Goal: Task Accomplishment & Management: Manage account settings

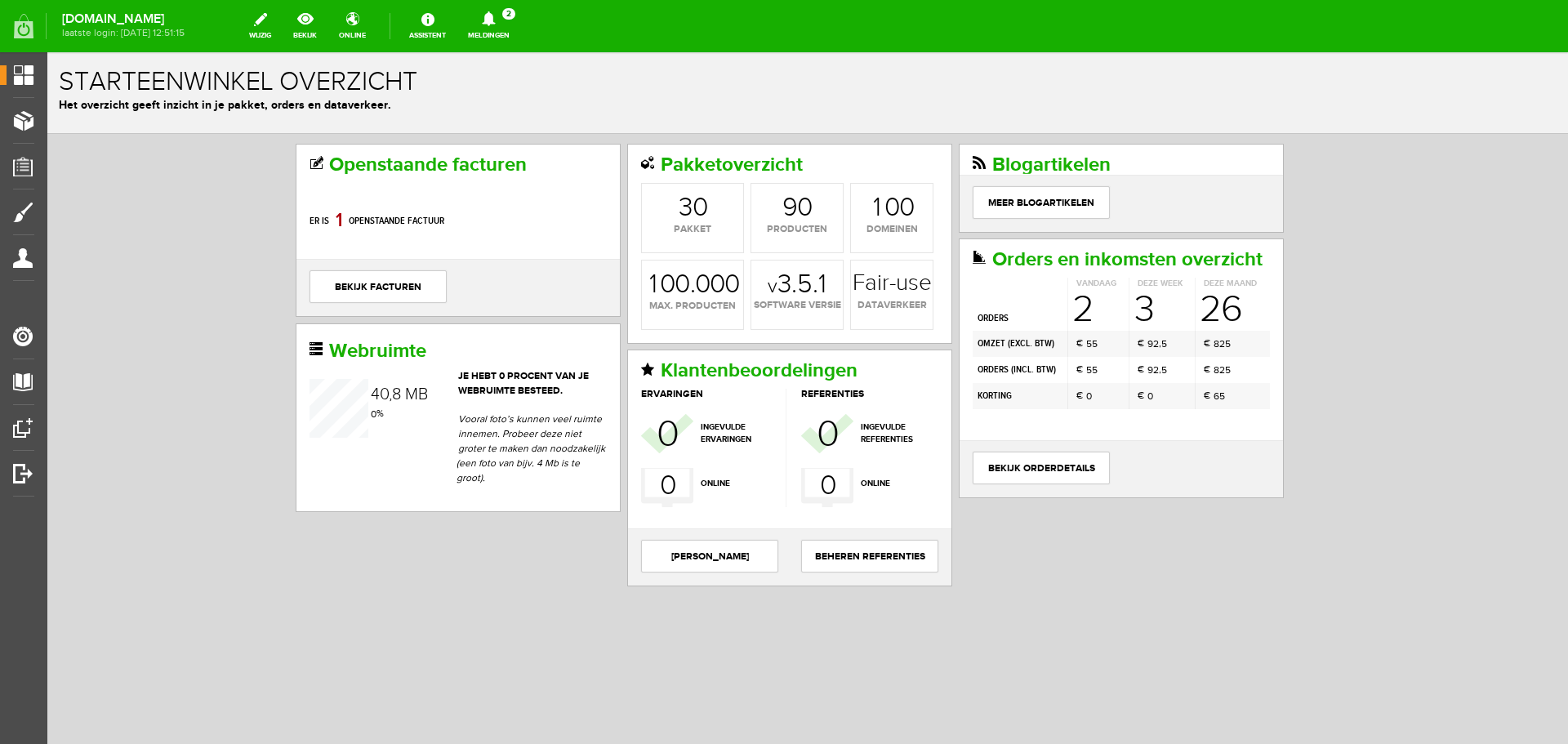
click at [495, 16] on icon at bounding box center [487, 19] width 13 height 14
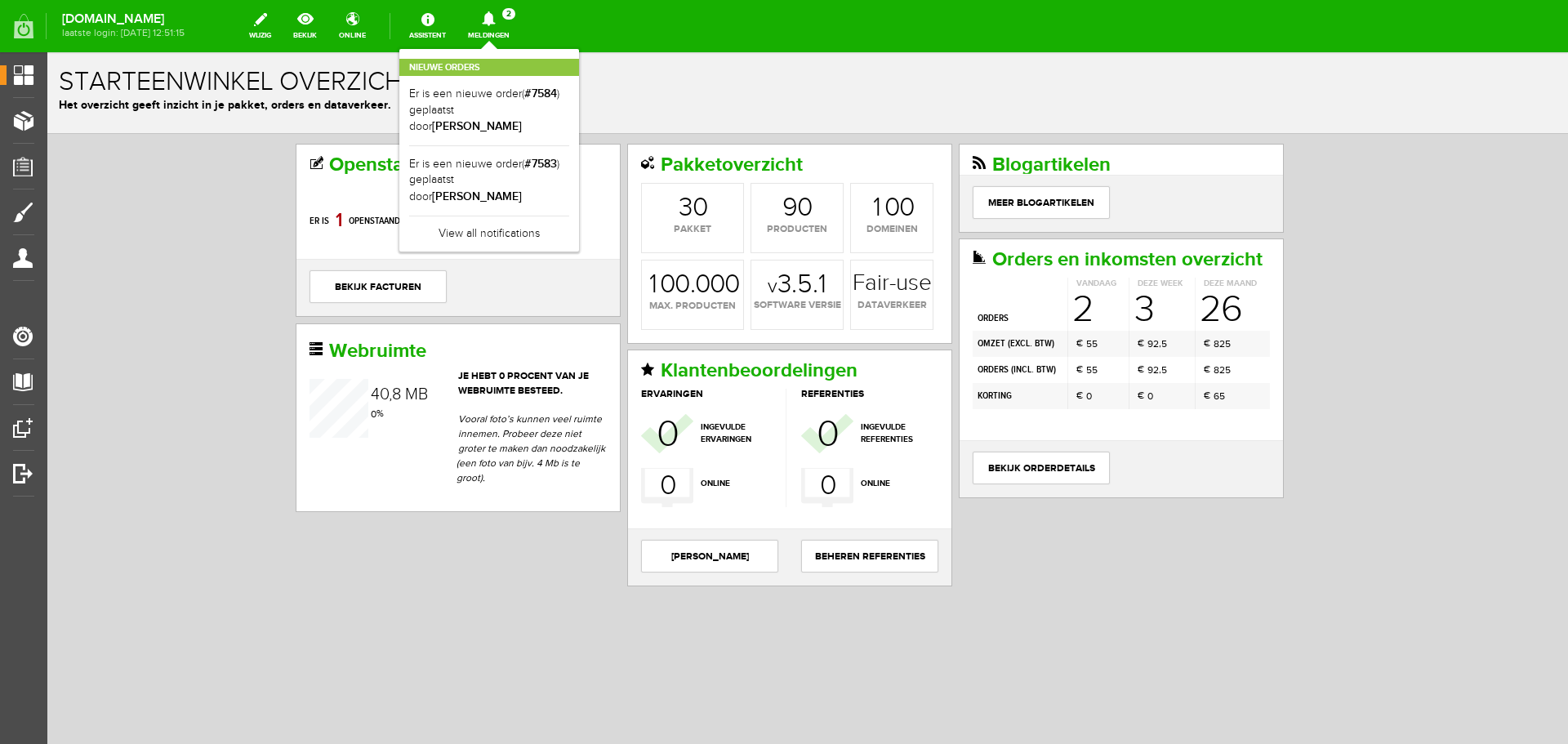
click at [495, 16] on icon at bounding box center [487, 19] width 13 height 14
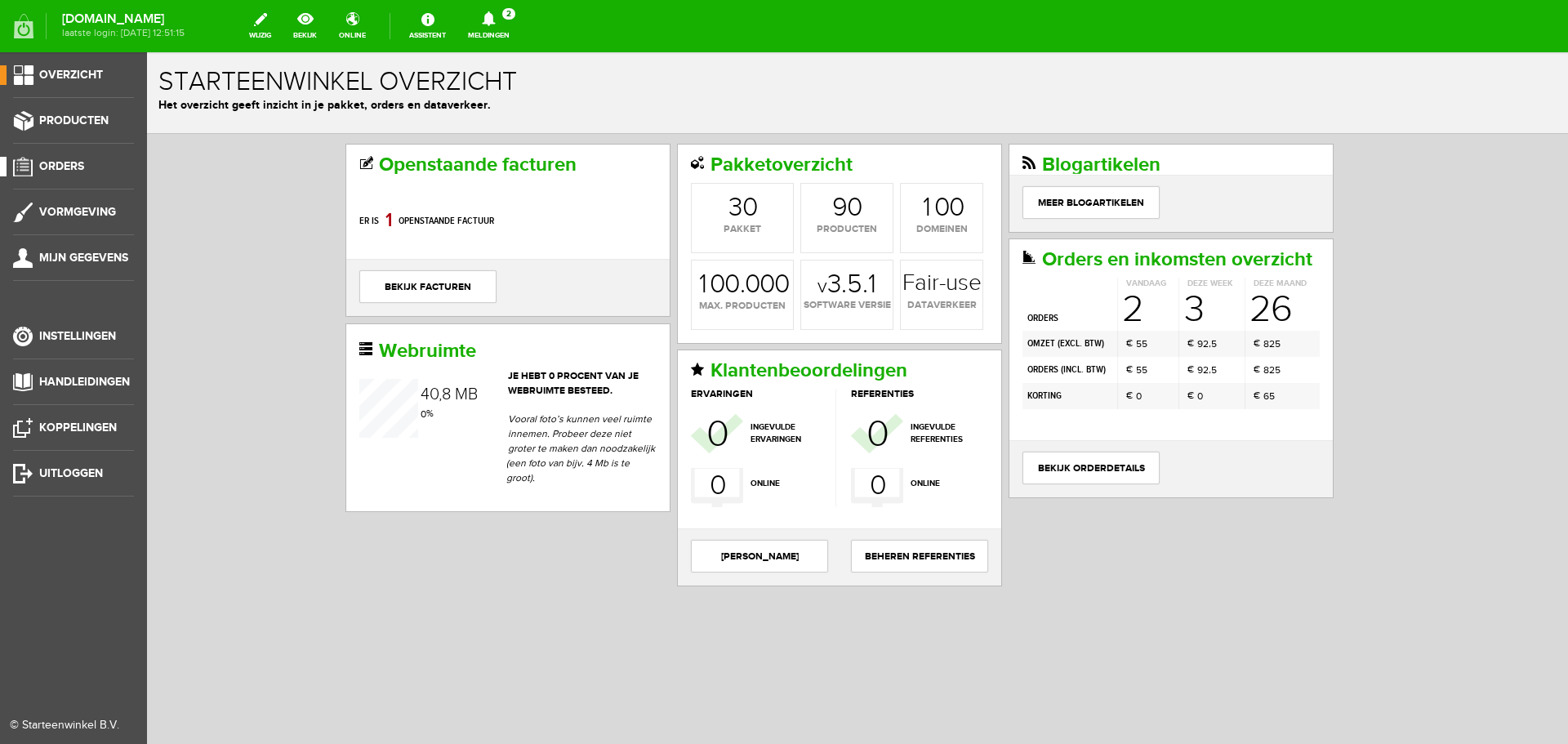
click at [64, 159] on span "Orders" at bounding box center [61, 166] width 45 height 14
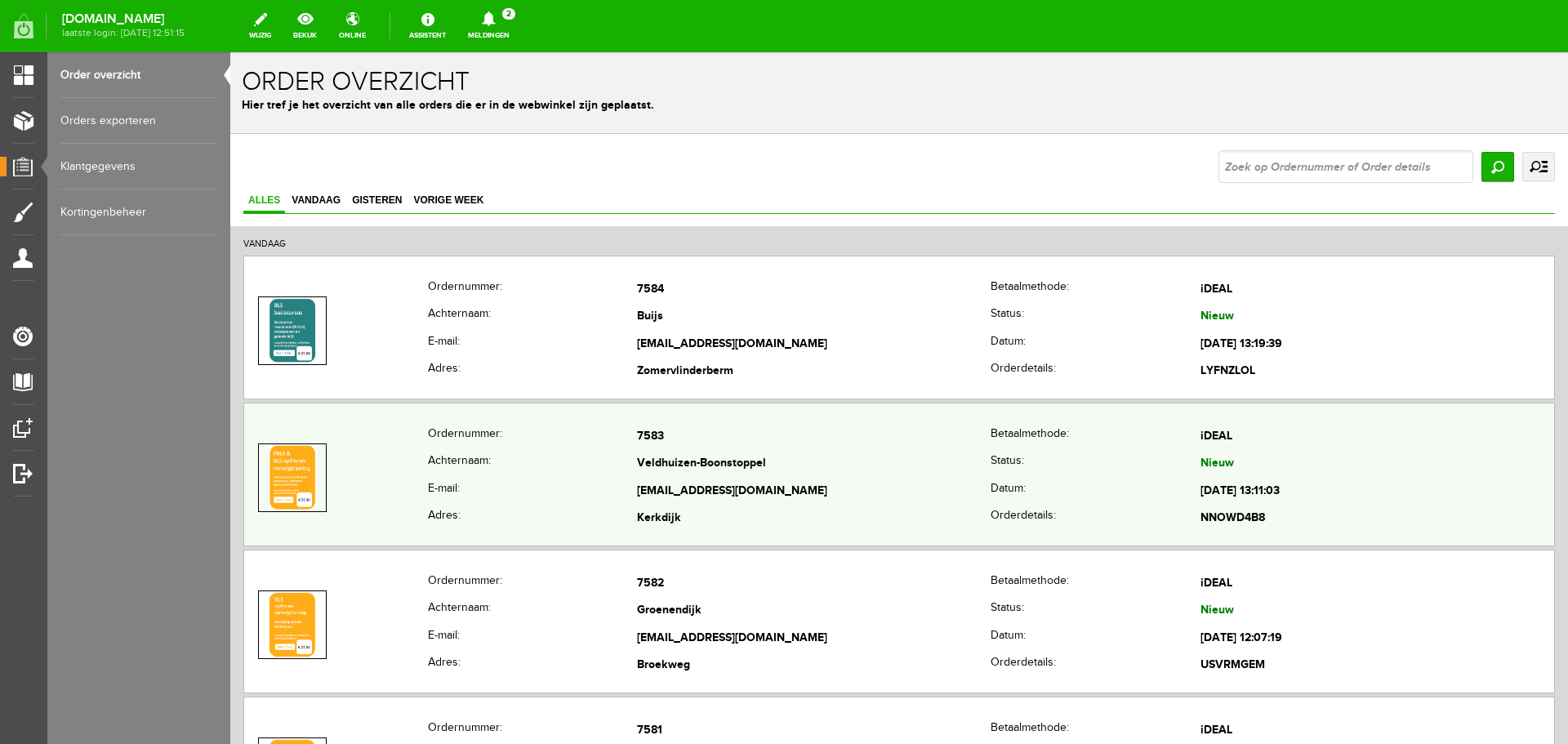
click at [808, 486] on td "[EMAIL_ADDRESS][DOMAIN_NAME]" at bounding box center [814, 492] width 354 height 28
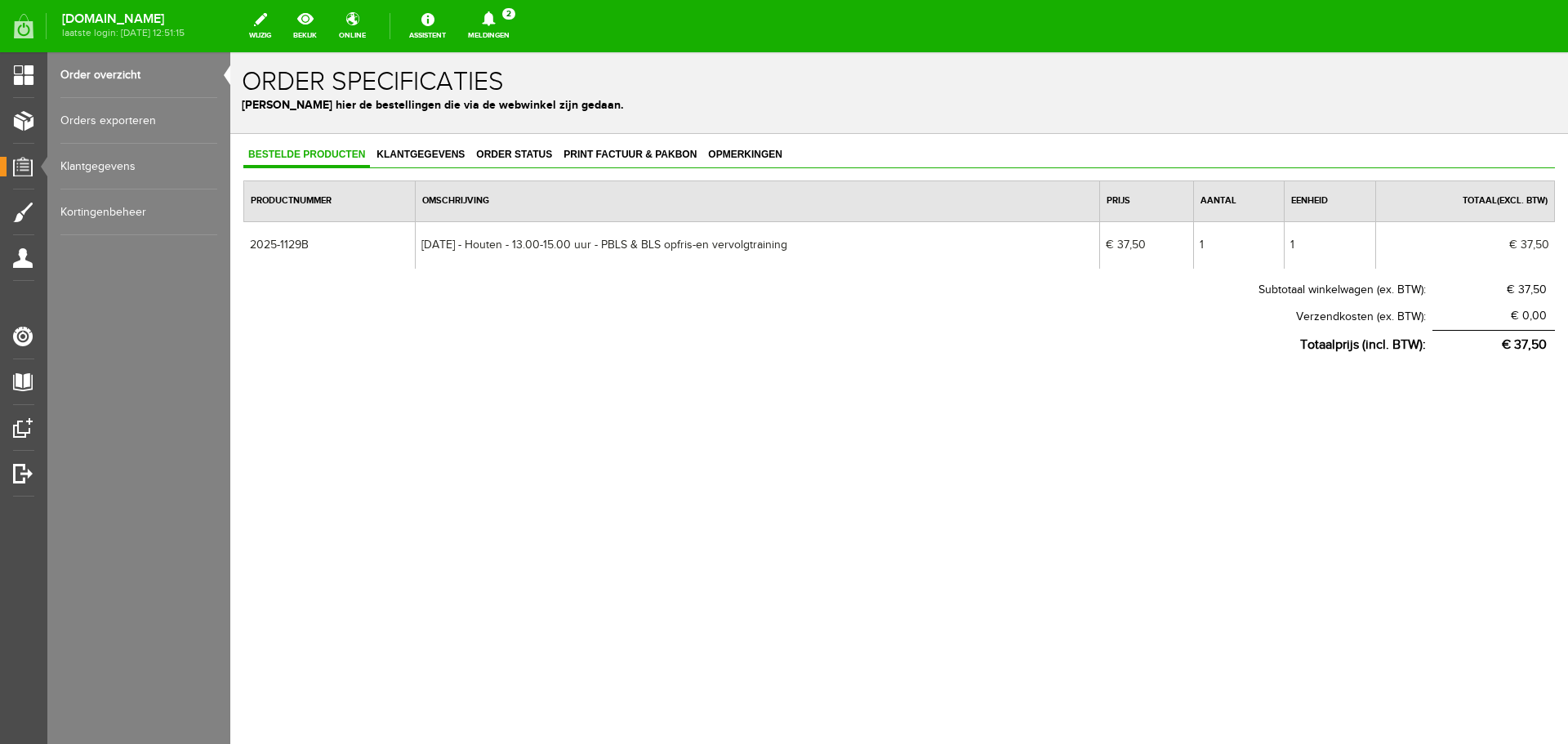
click at [98, 71] on link "Order overzicht" at bounding box center [138, 75] width 157 height 46
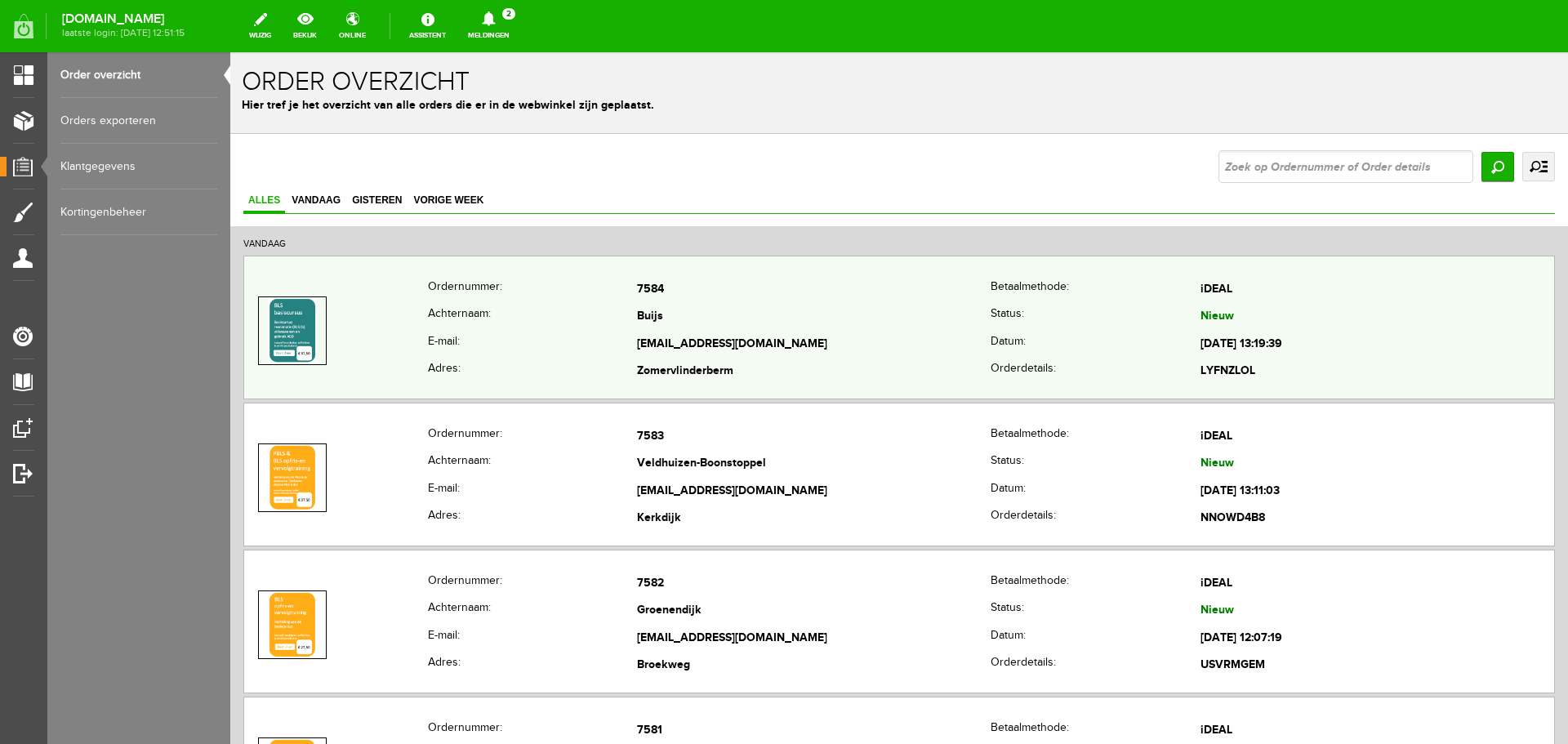
click at [638, 321] on td "Buijs" at bounding box center [814, 317] width 354 height 28
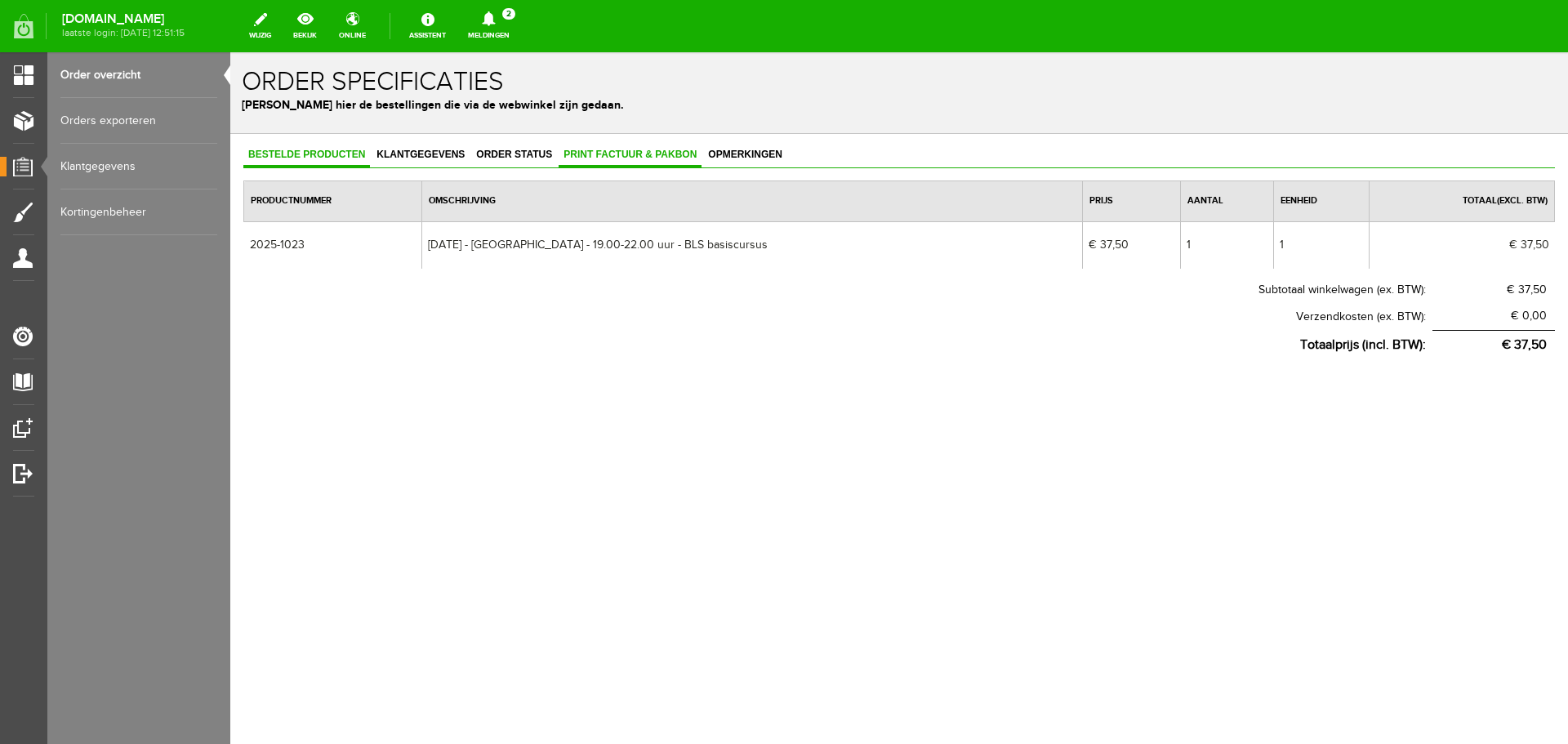
click at [585, 150] on span "Print factuur & pakbon" at bounding box center [630, 155] width 143 height 12
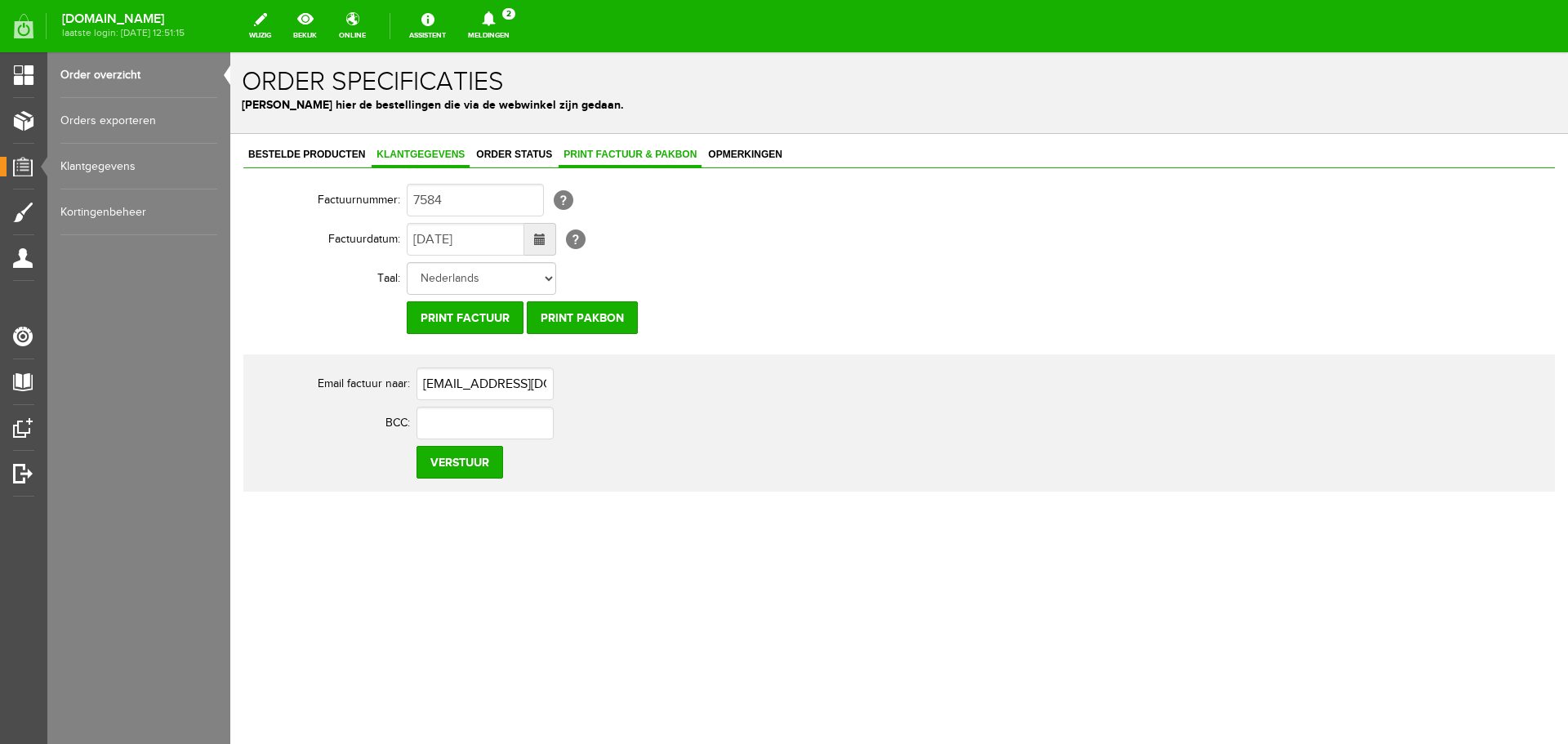
click at [419, 157] on span "Klantgegevens" at bounding box center [421, 155] width 98 height 12
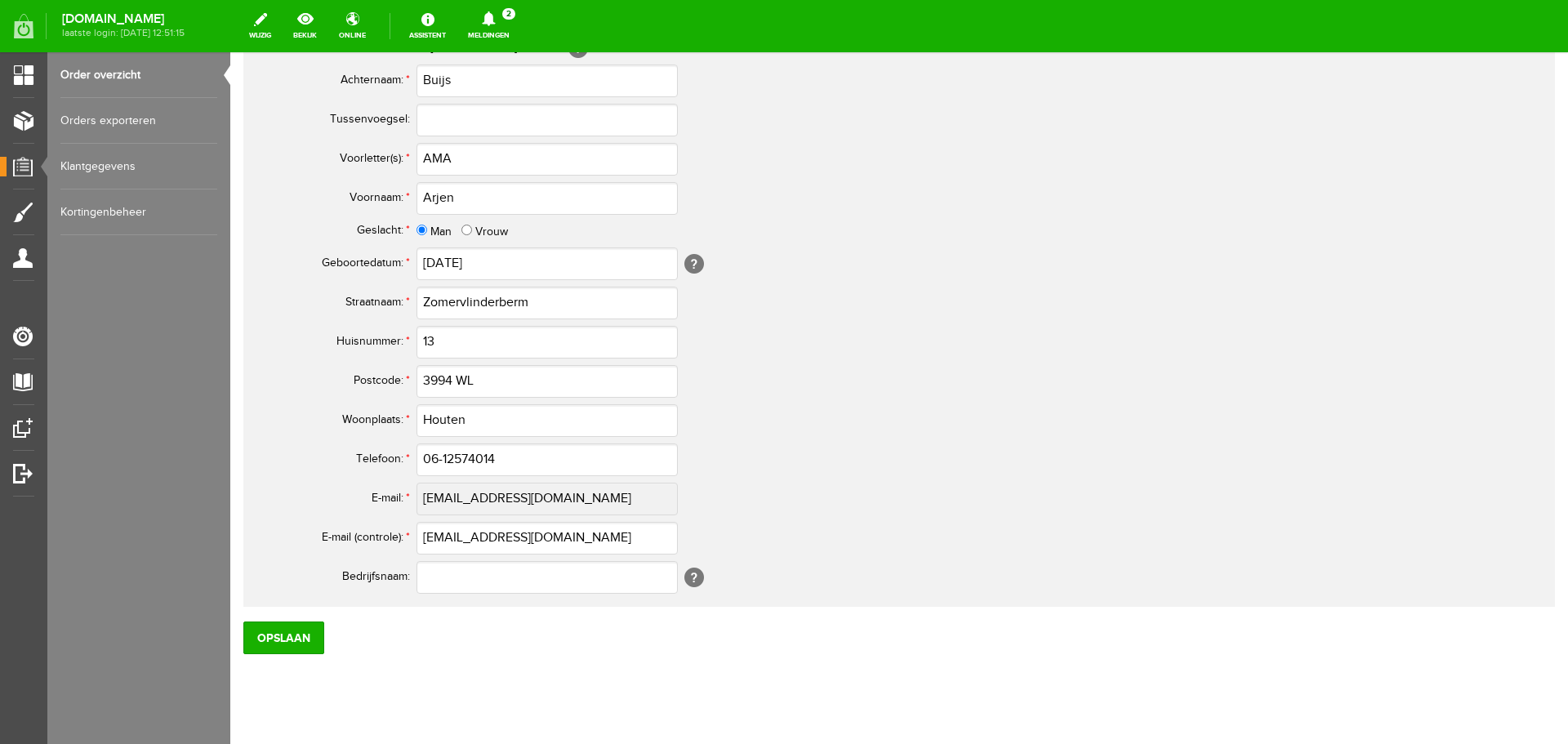
scroll to position [721, 0]
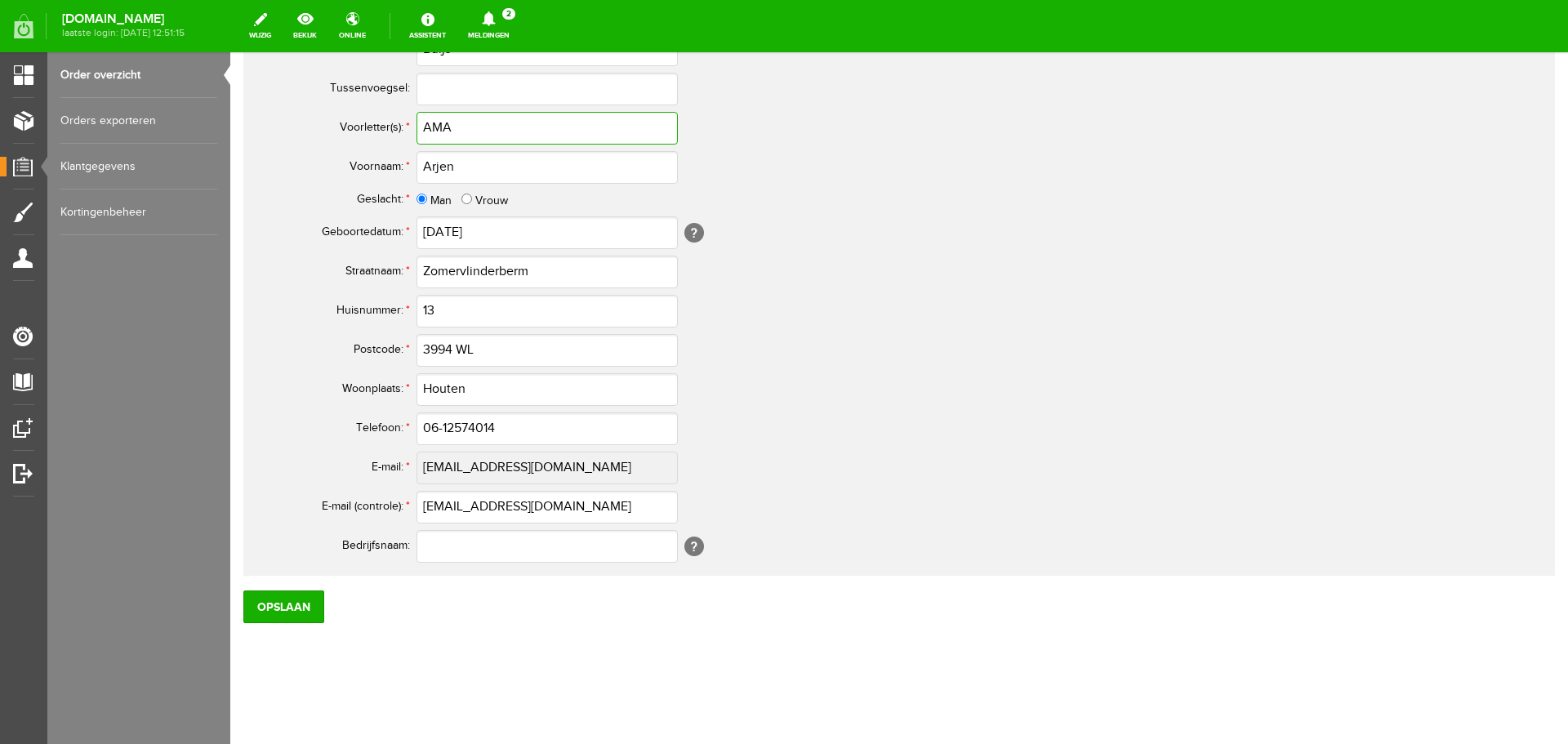
click at [433, 124] on input "AMA" at bounding box center [547, 128] width 261 height 33
click at [446, 125] on input "[DOMAIN_NAME]" at bounding box center [547, 128] width 261 height 33
click at [458, 128] on input "A.M.A" at bounding box center [547, 128] width 261 height 33
type input "A.M.A."
click at [281, 605] on input "Opslaan" at bounding box center [284, 607] width 81 height 33
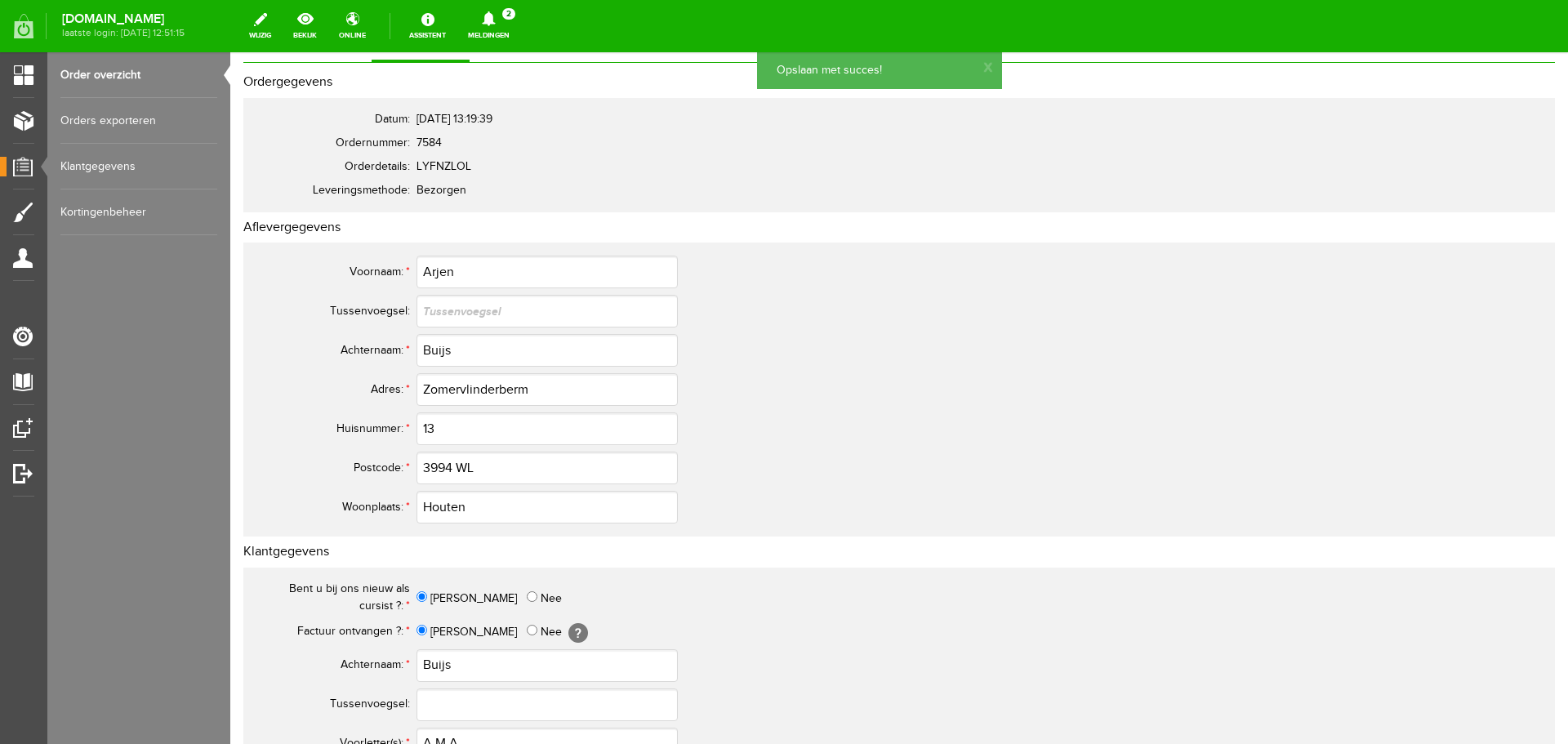
scroll to position [0, 0]
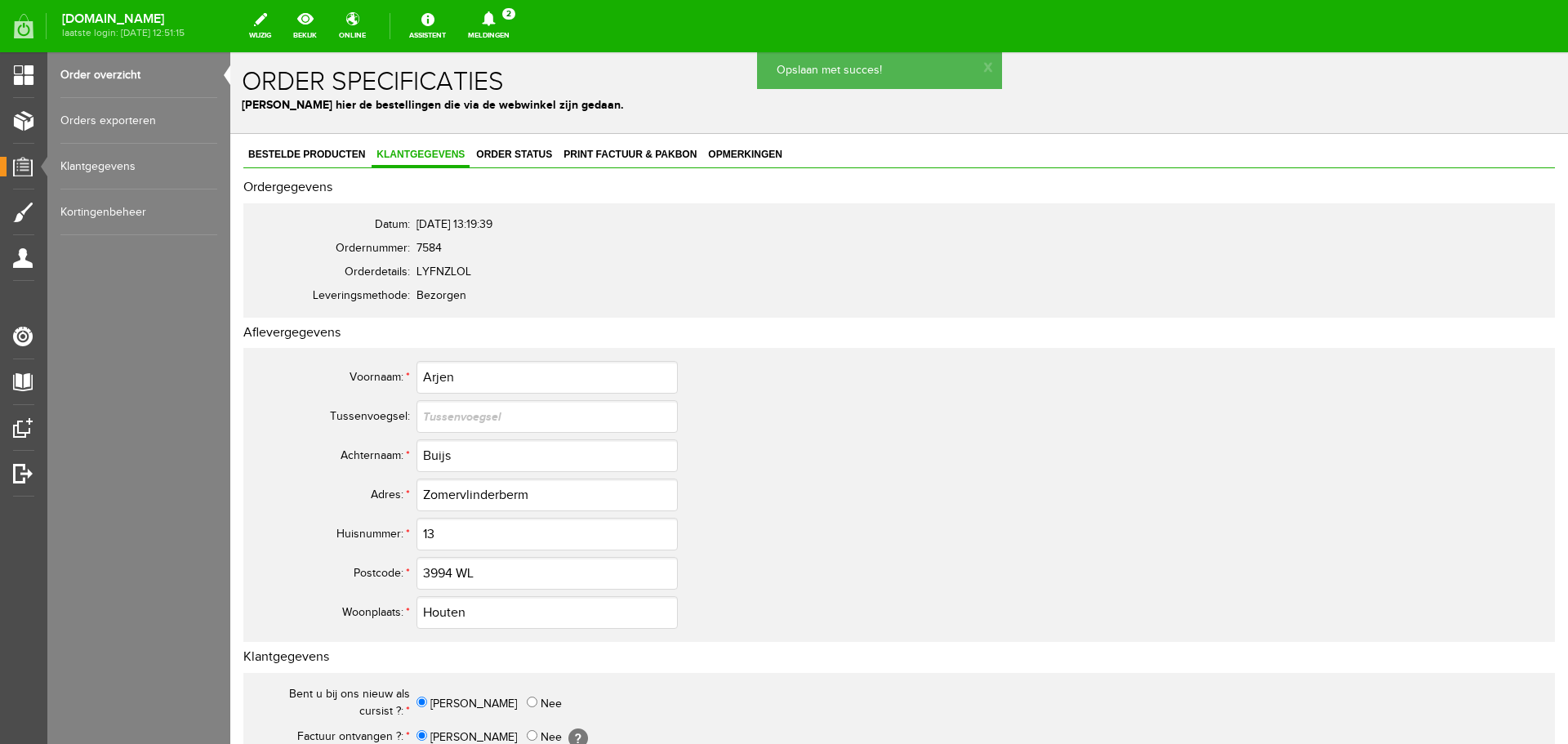
click at [120, 77] on link "Order overzicht" at bounding box center [138, 75] width 157 height 46
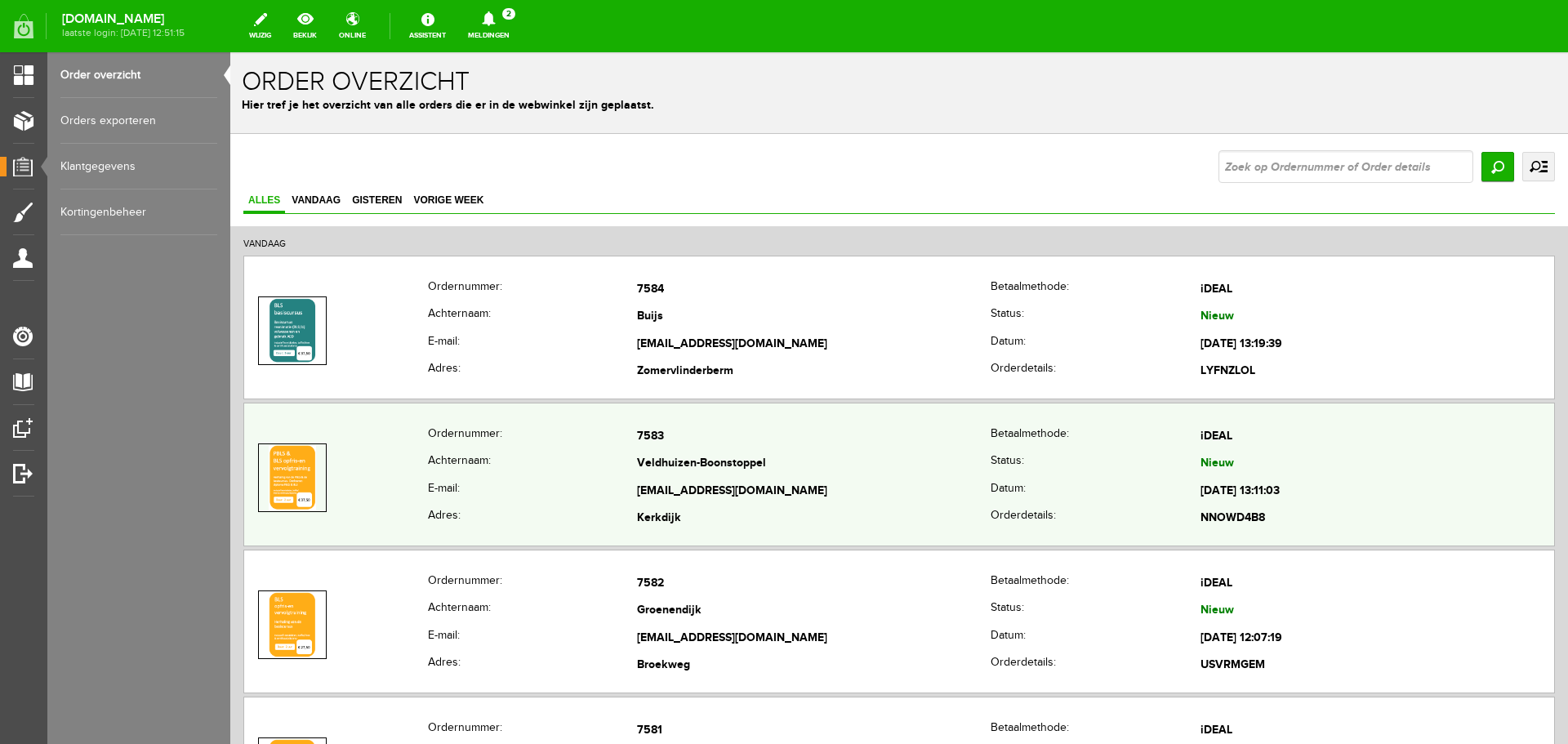
click at [613, 482] on th "E-mail:" at bounding box center [533, 492] width 210 height 28
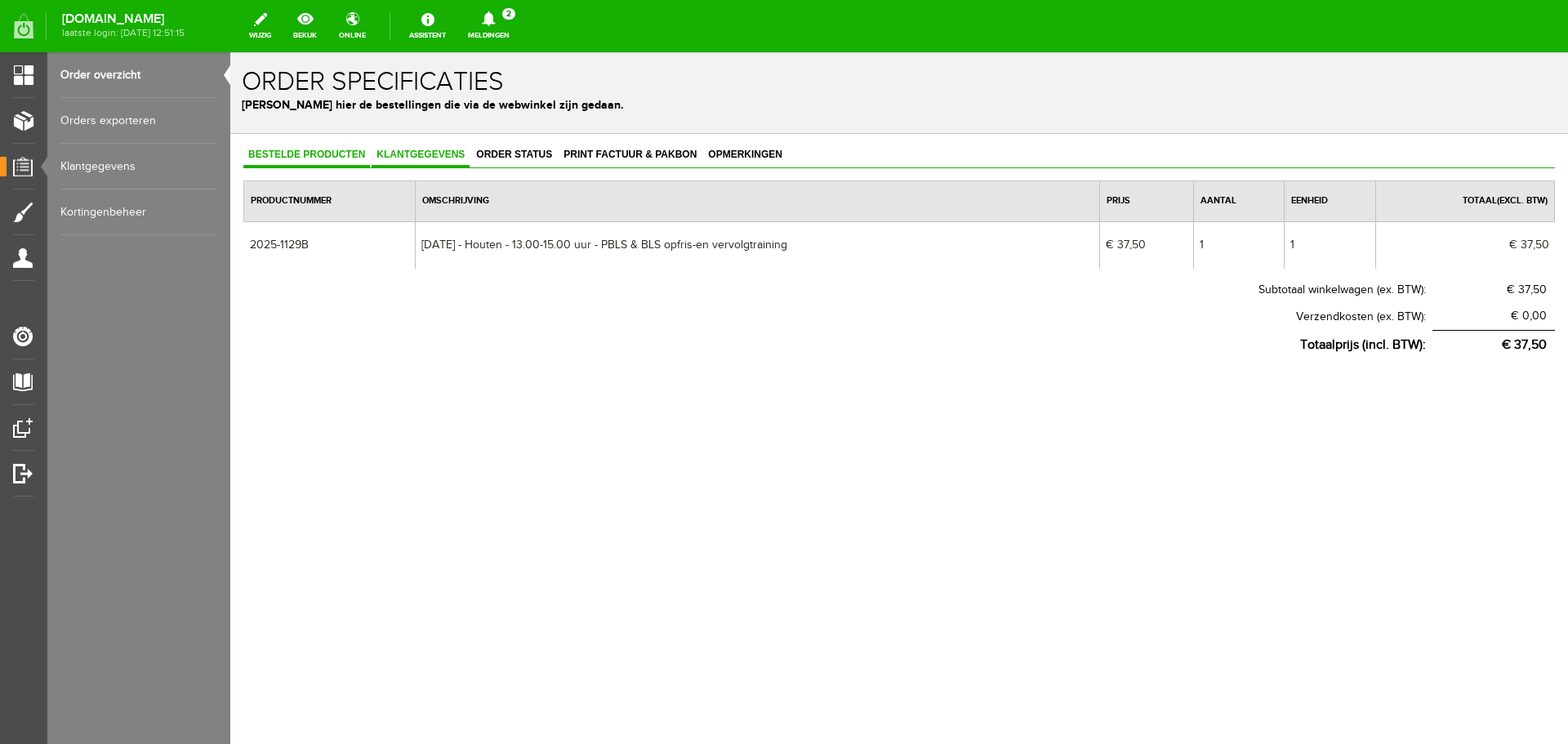
click at [432, 159] on span "Klantgegevens" at bounding box center [421, 155] width 98 height 12
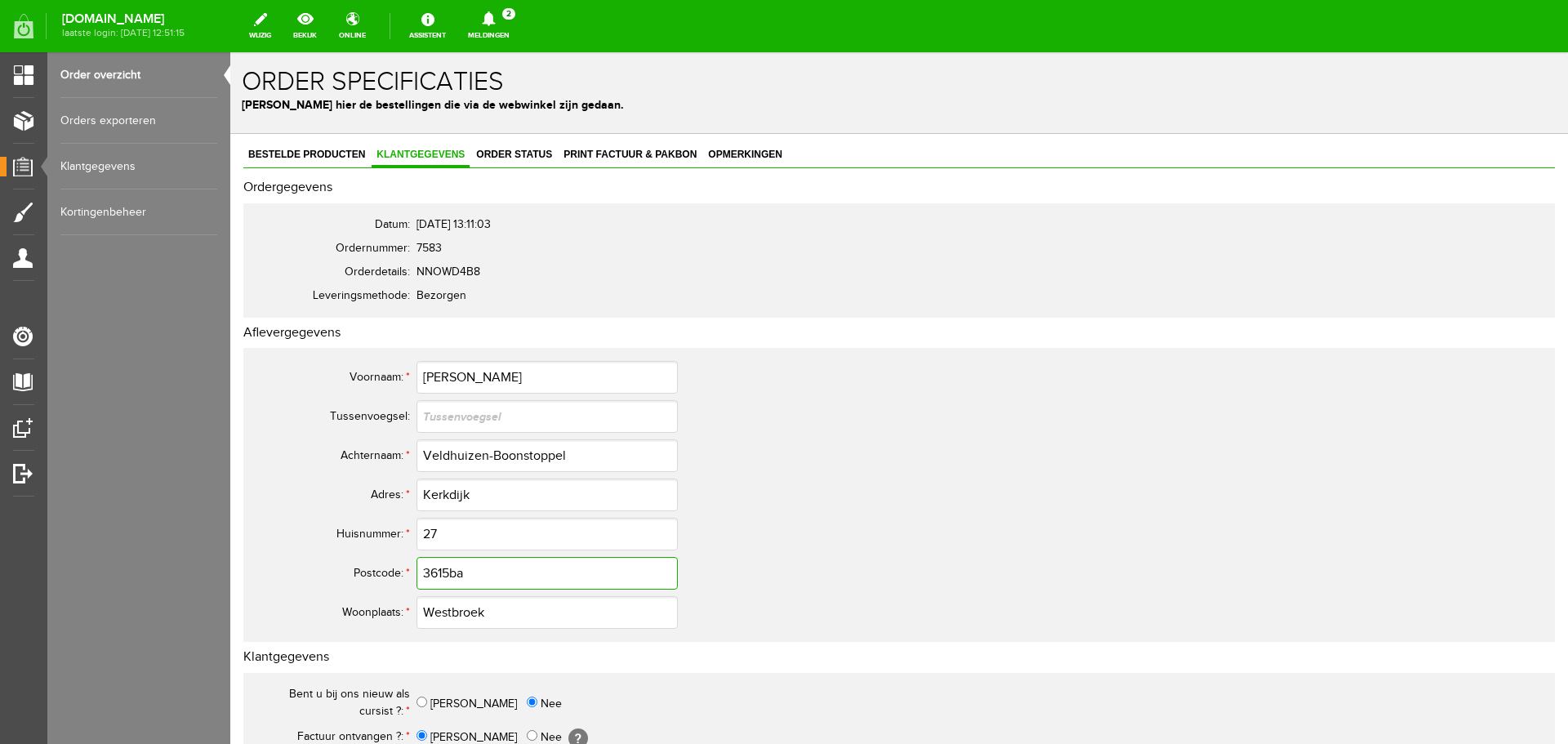
click at [478, 572] on input "3615ba" at bounding box center [547, 573] width 261 height 33
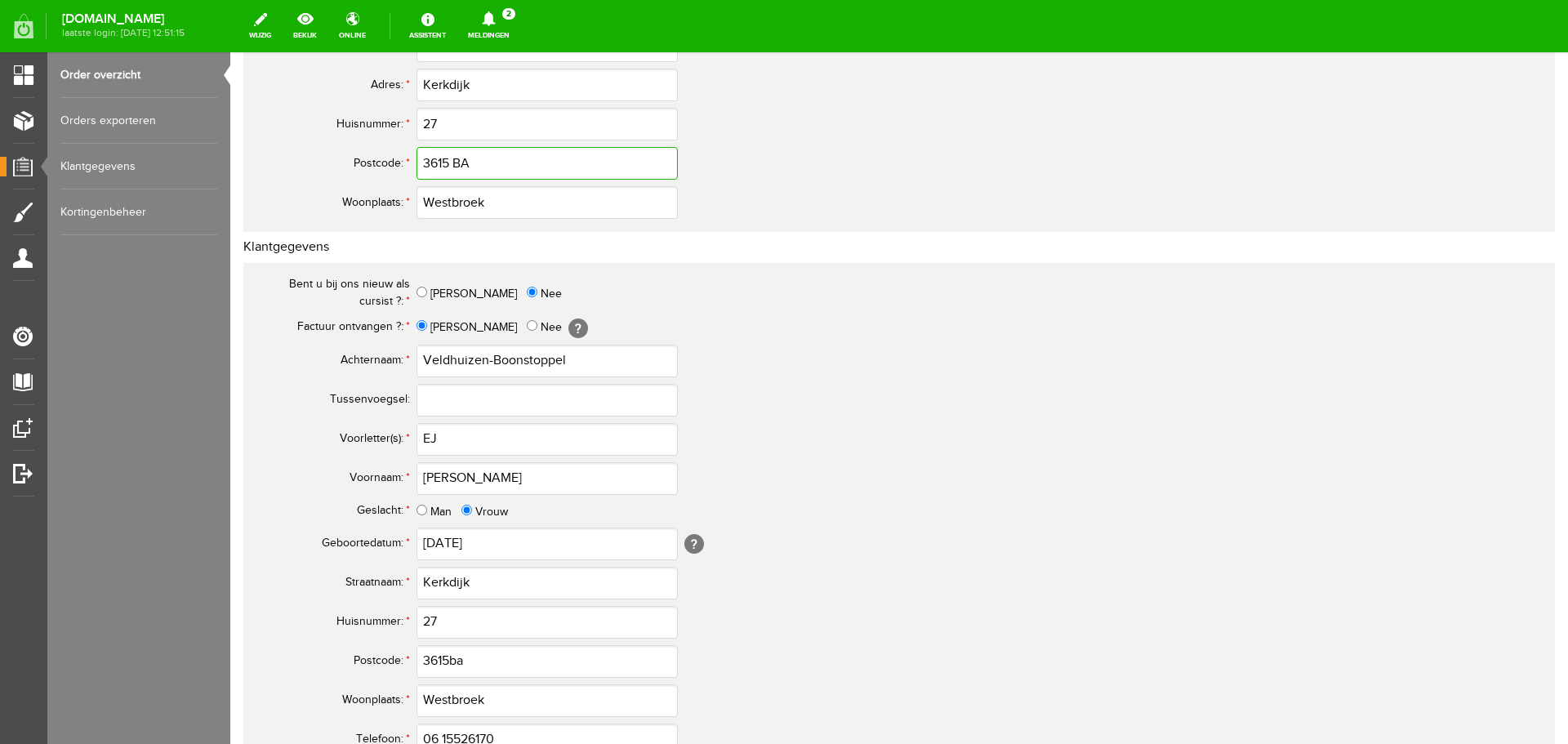
scroll to position [490, 0]
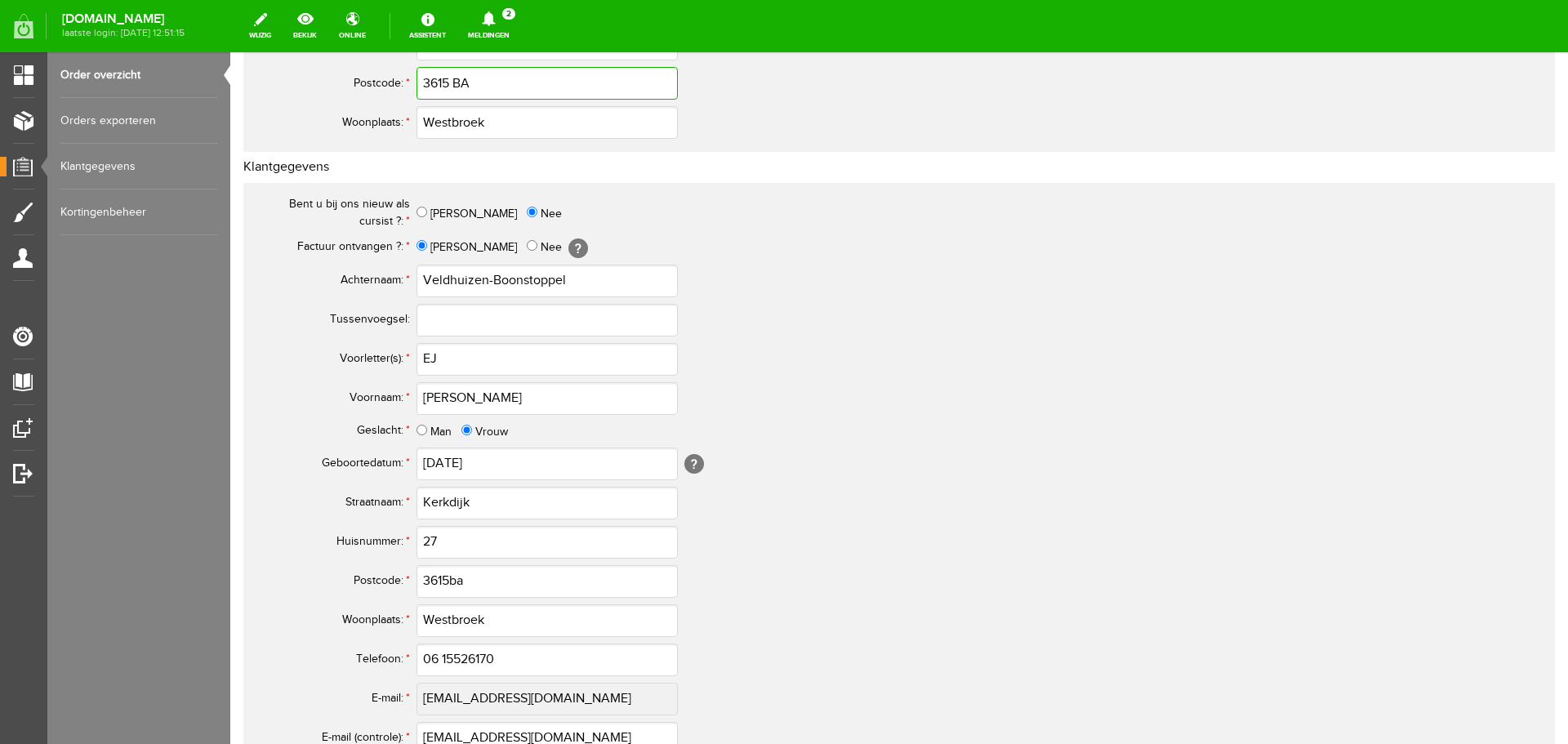
type input "3615 BA"
click at [432, 360] on input "EJ" at bounding box center [547, 359] width 261 height 33
click at [480, 371] on input "E.J" at bounding box center [547, 359] width 261 height 33
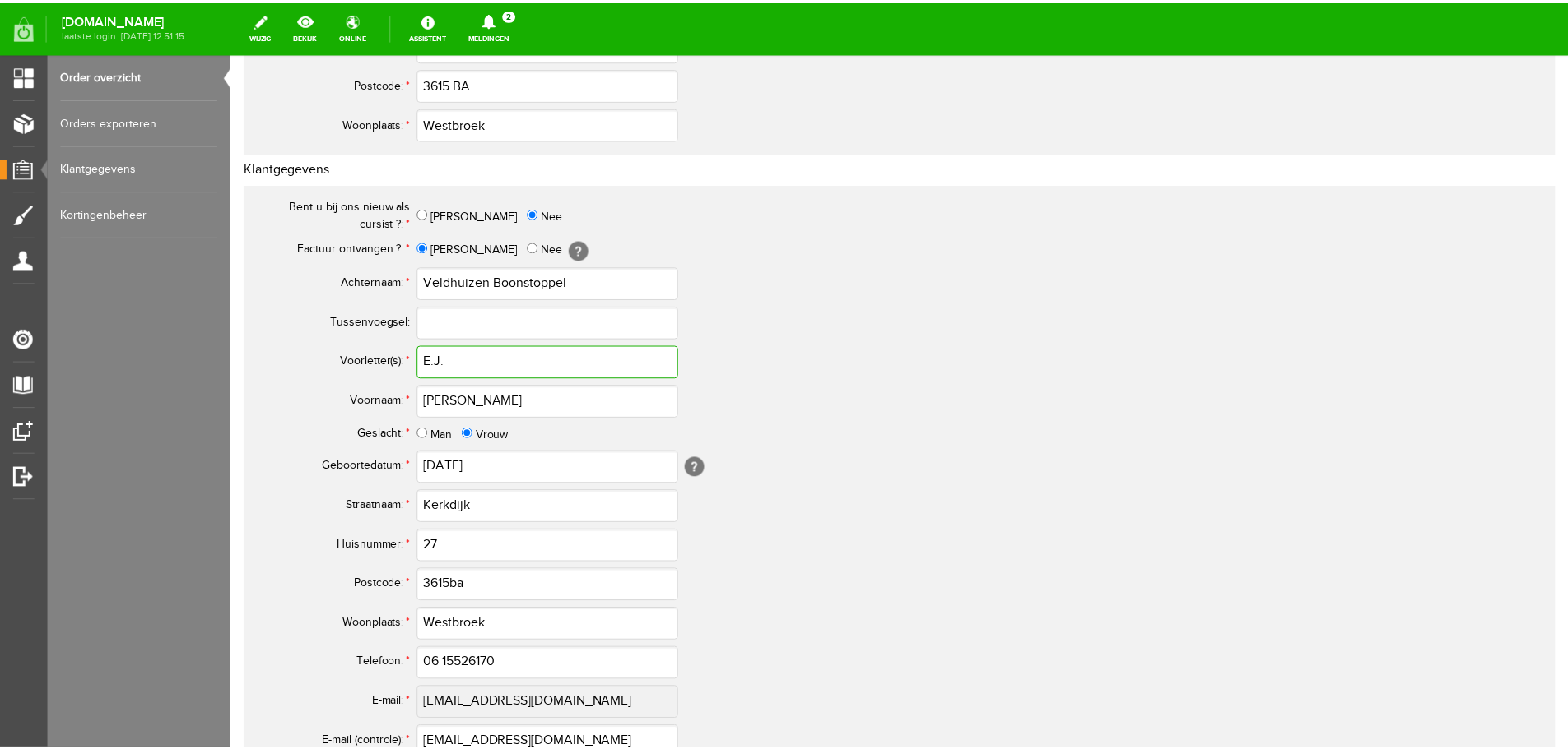
type input "E.J."
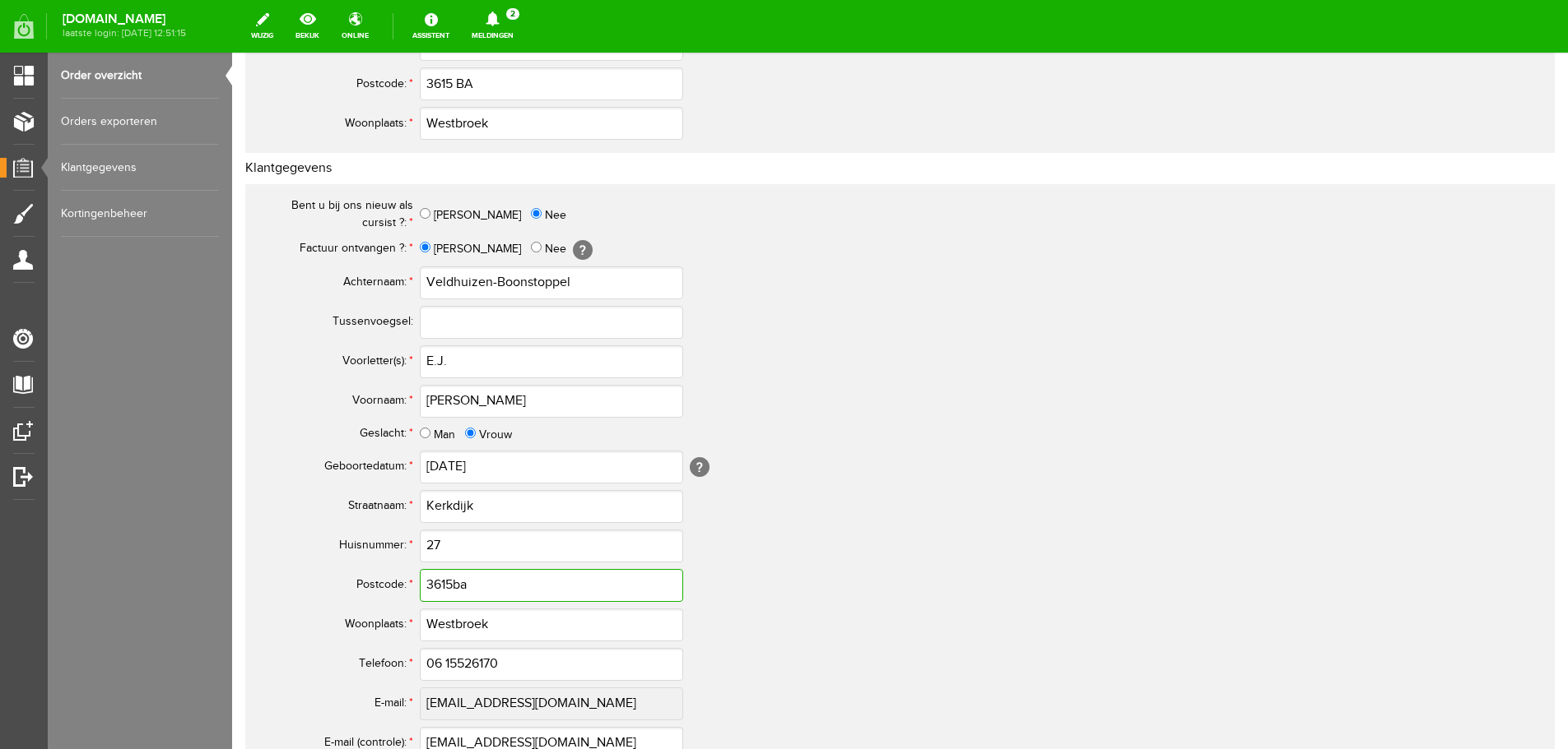
click at [474, 585] on input "3615ba" at bounding box center [551, 585] width 263 height 33
type input "3615 BA"
click at [447, 660] on input "06 15526170" at bounding box center [551, 665] width 263 height 33
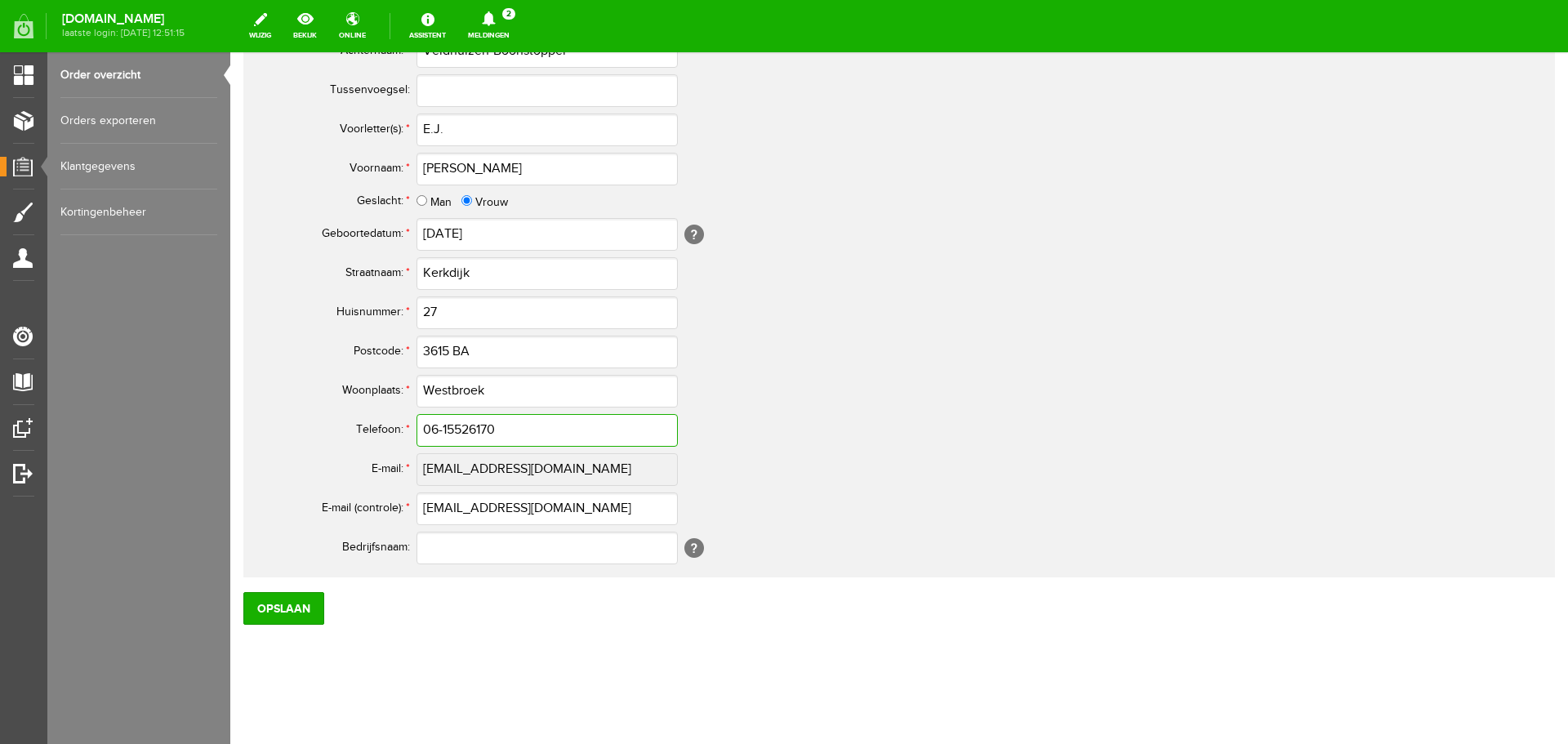
scroll to position [721, 0]
type input "06-15526170"
click at [290, 609] on input "Opslaan" at bounding box center [284, 607] width 81 height 33
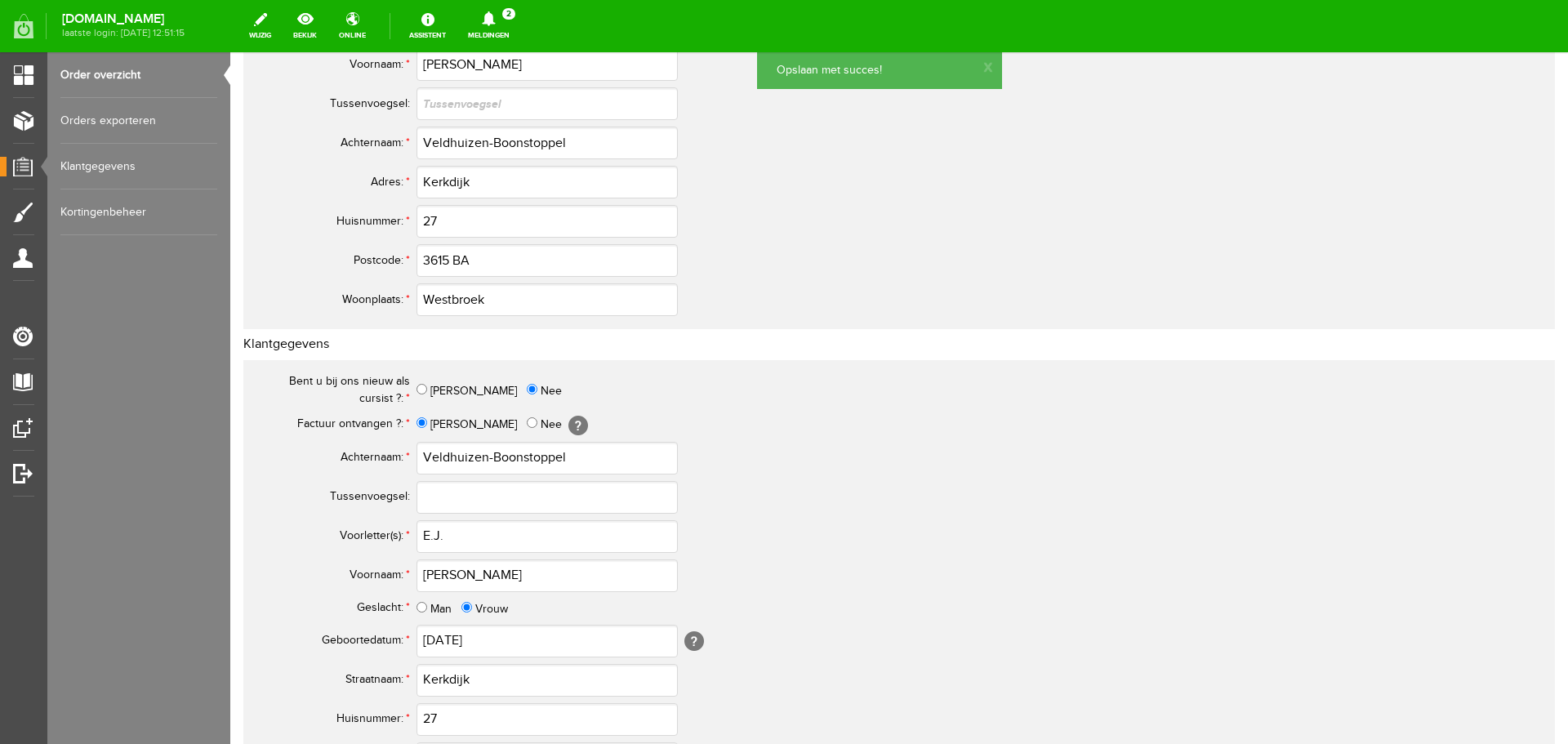
scroll to position [0, 0]
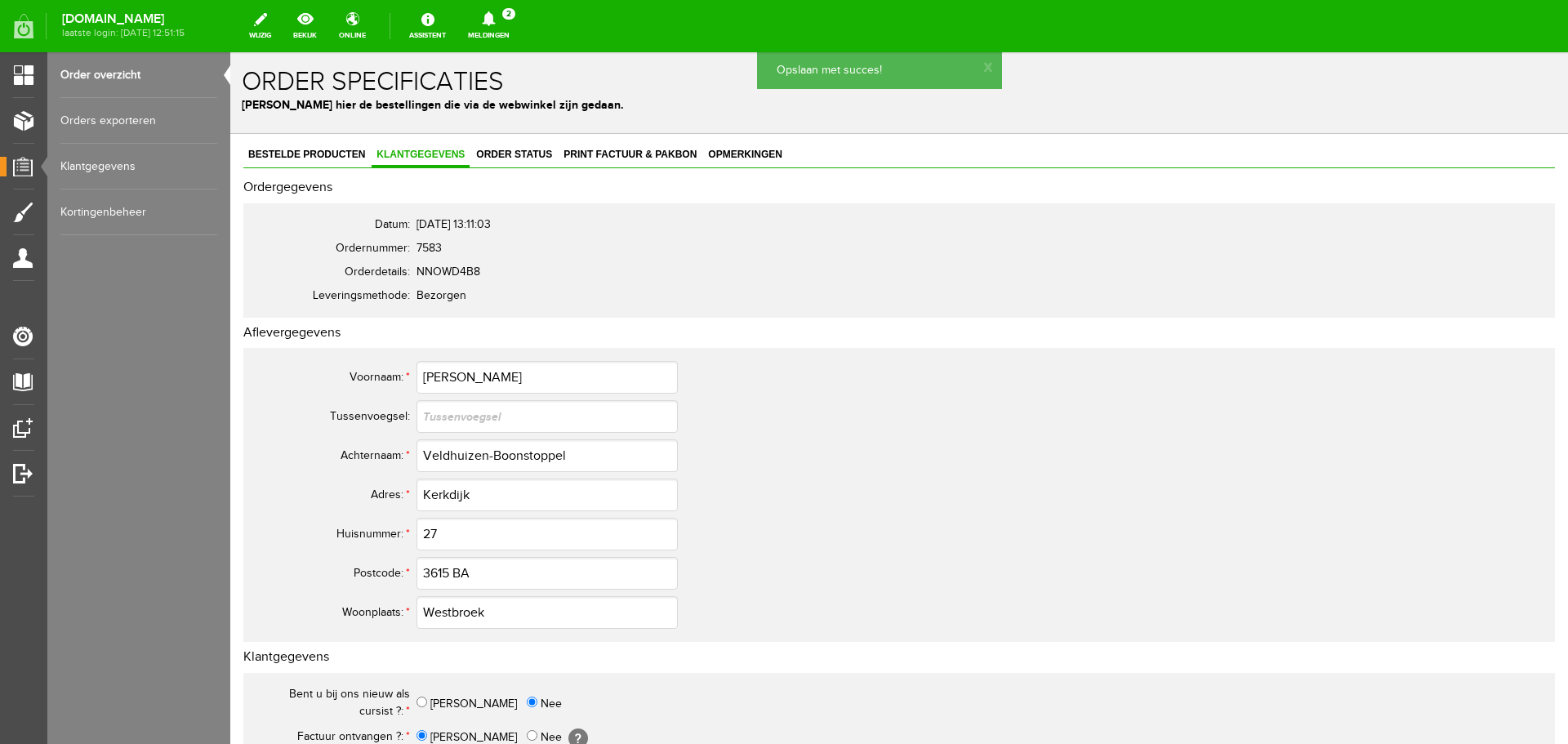
click at [85, 74] on link "Order overzicht" at bounding box center [138, 75] width 157 height 46
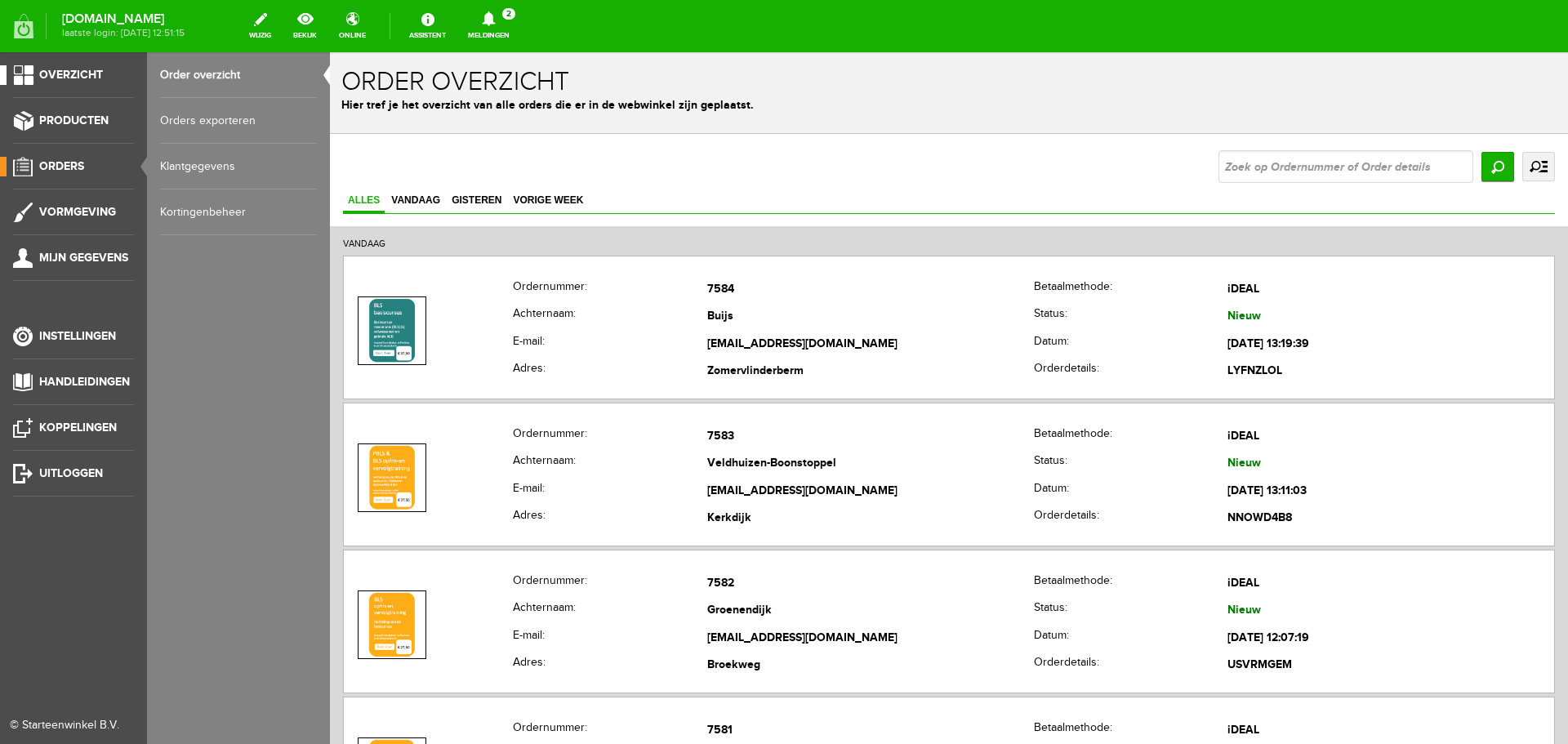
click at [44, 78] on span "Overzicht" at bounding box center [70, 74] width 63 height 14
